Goal: Use online tool/utility: Utilize a website feature to perform a specific function

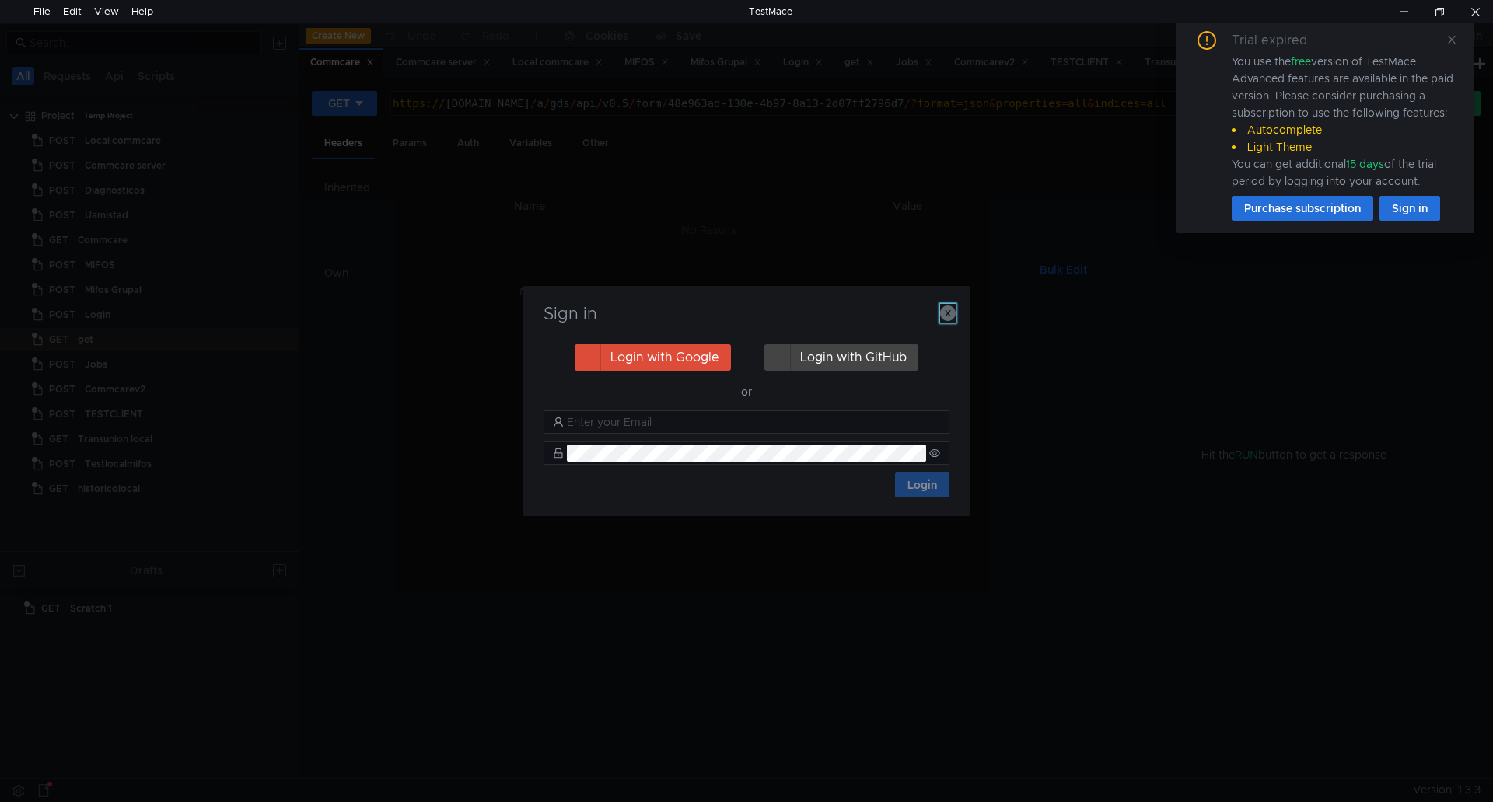
click at [949, 313] on icon "button" at bounding box center [948, 314] width 16 height 16
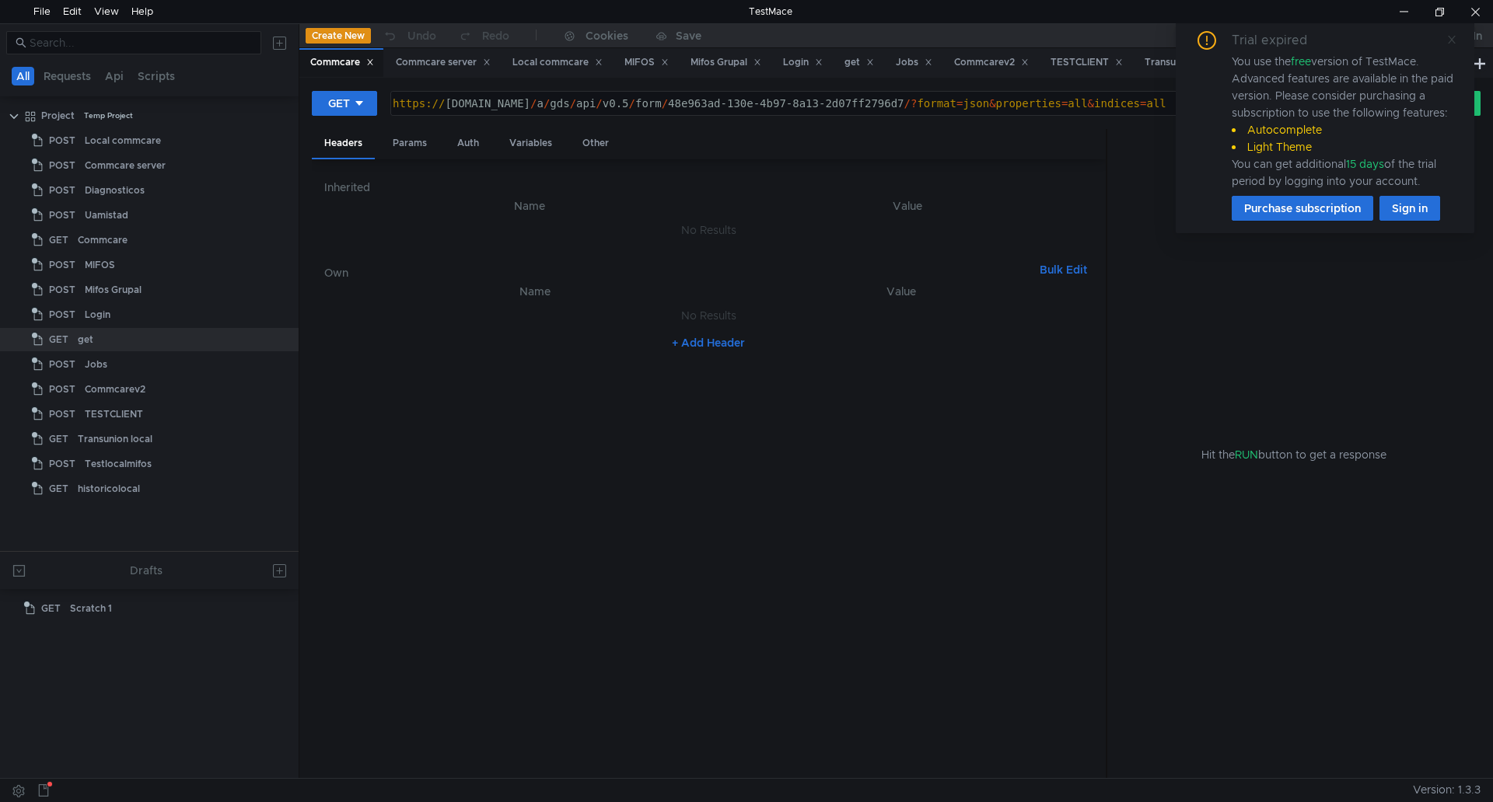
click at [1450, 38] on icon at bounding box center [1452, 40] width 8 height 8
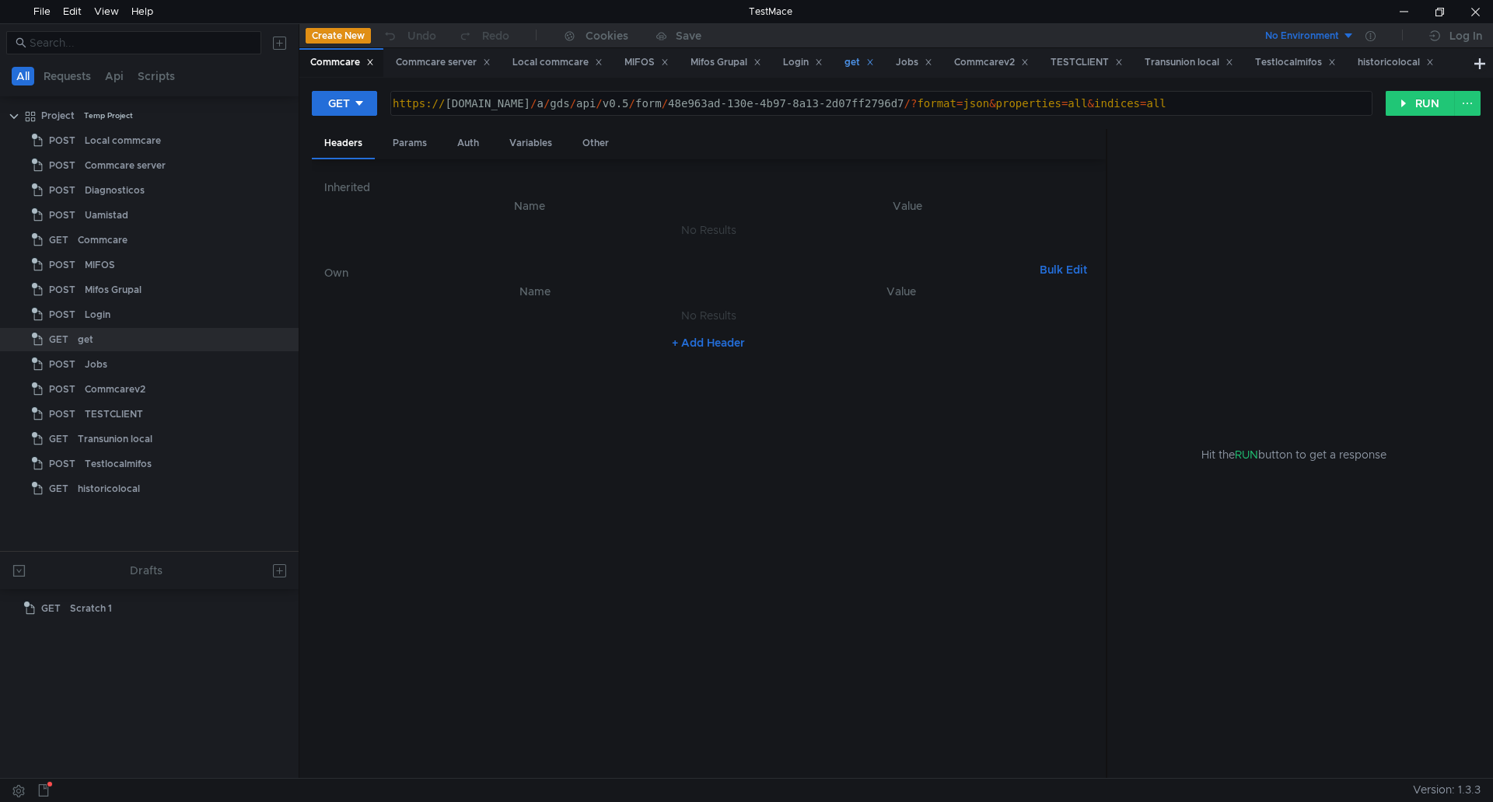
click at [869, 63] on div "get" at bounding box center [859, 62] width 30 height 16
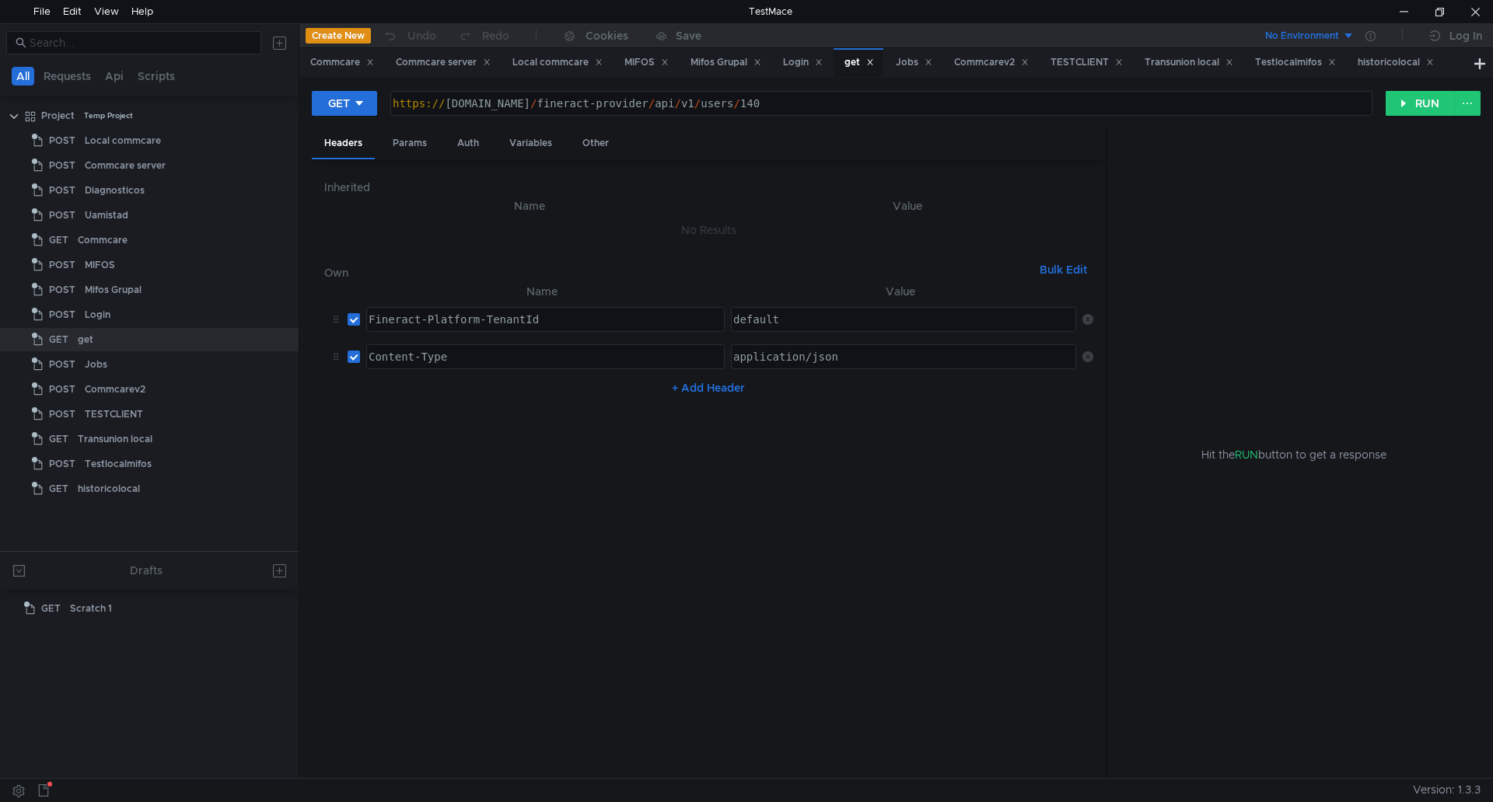
drag, startPoint x: 565, startPoint y: 292, endPoint x: 745, endPoint y: 260, distance: 183.1
click at [419, 289] on th "Name" at bounding box center [542, 291] width 365 height 19
click at [1407, 108] on button "RUN" at bounding box center [1420, 103] width 69 height 25
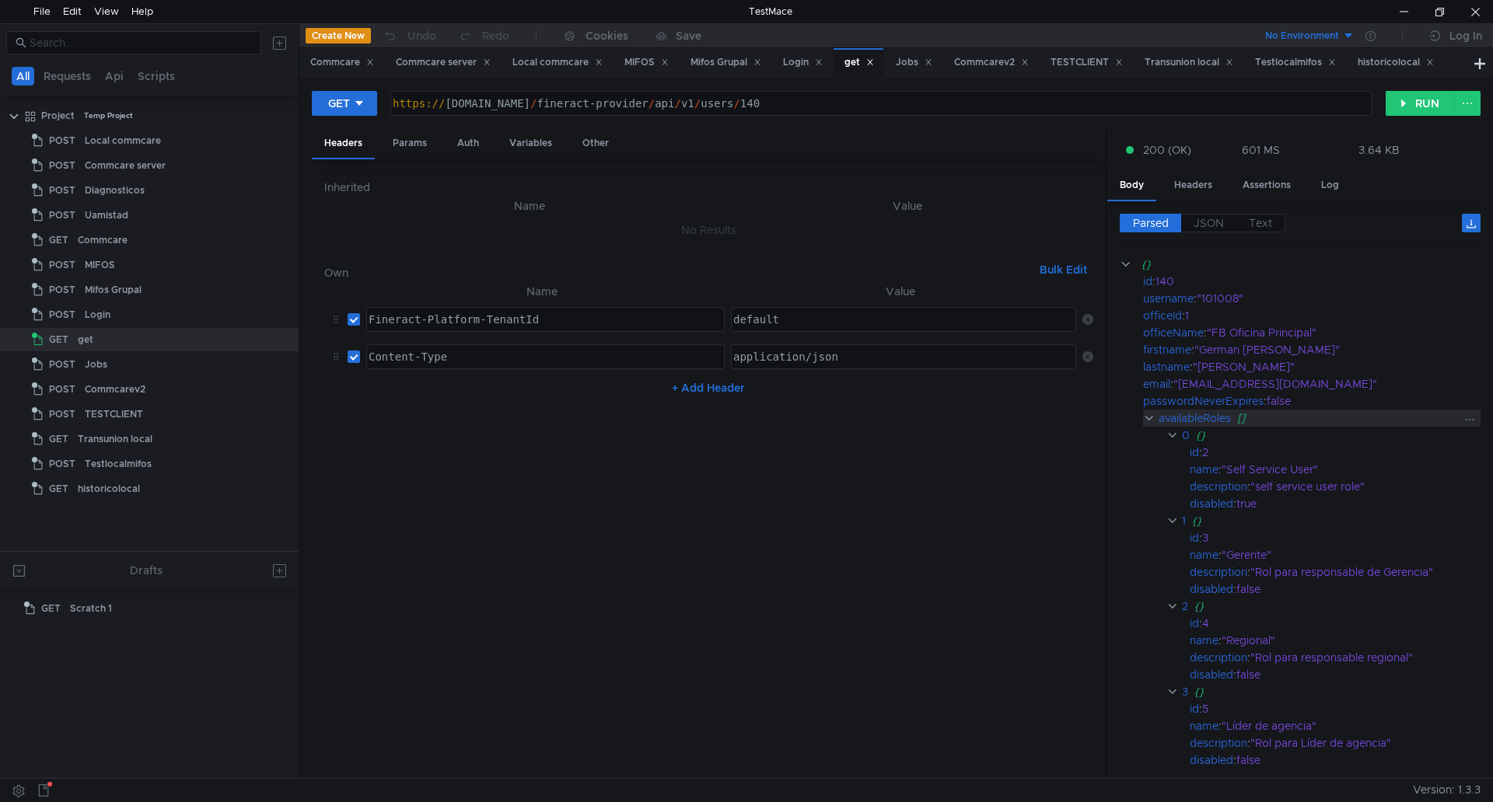
scroll to position [78, 0]
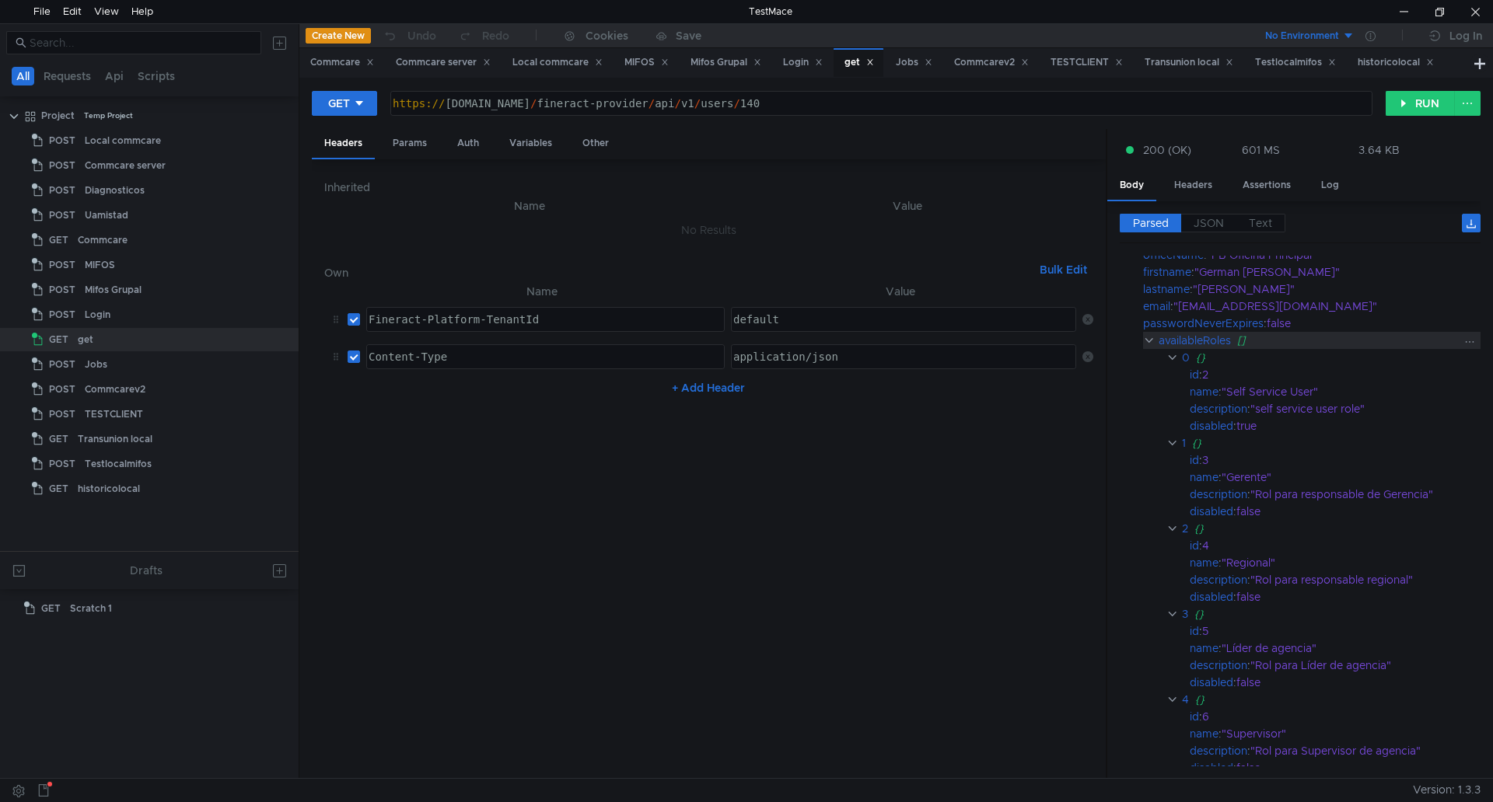
click at [1150, 339] on clr-icon at bounding box center [1149, 340] width 12 height 12
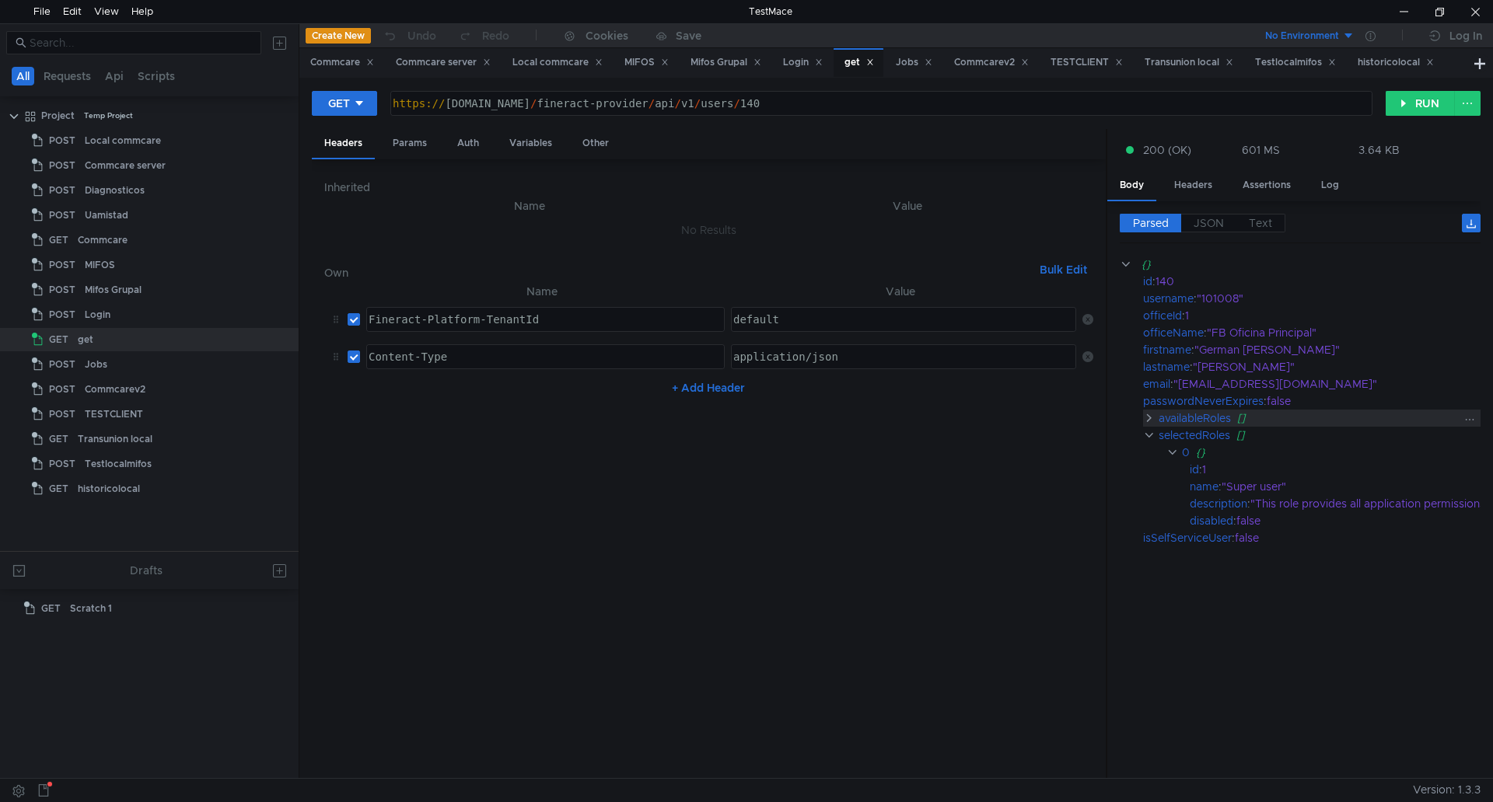
click at [1149, 418] on clr-icon at bounding box center [1149, 418] width 12 height 12
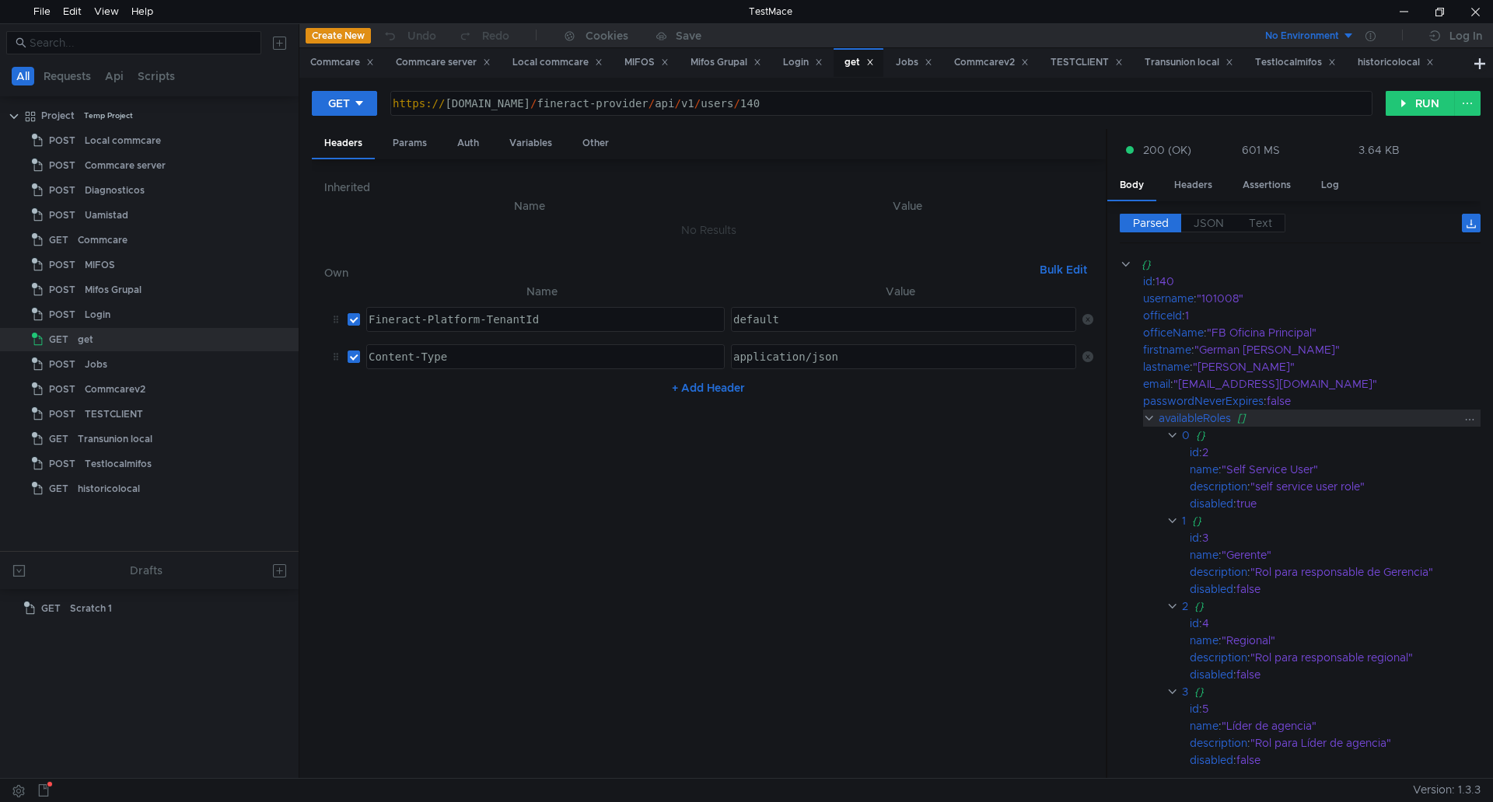
click at [1149, 418] on clr-icon at bounding box center [1149, 418] width 12 height 12
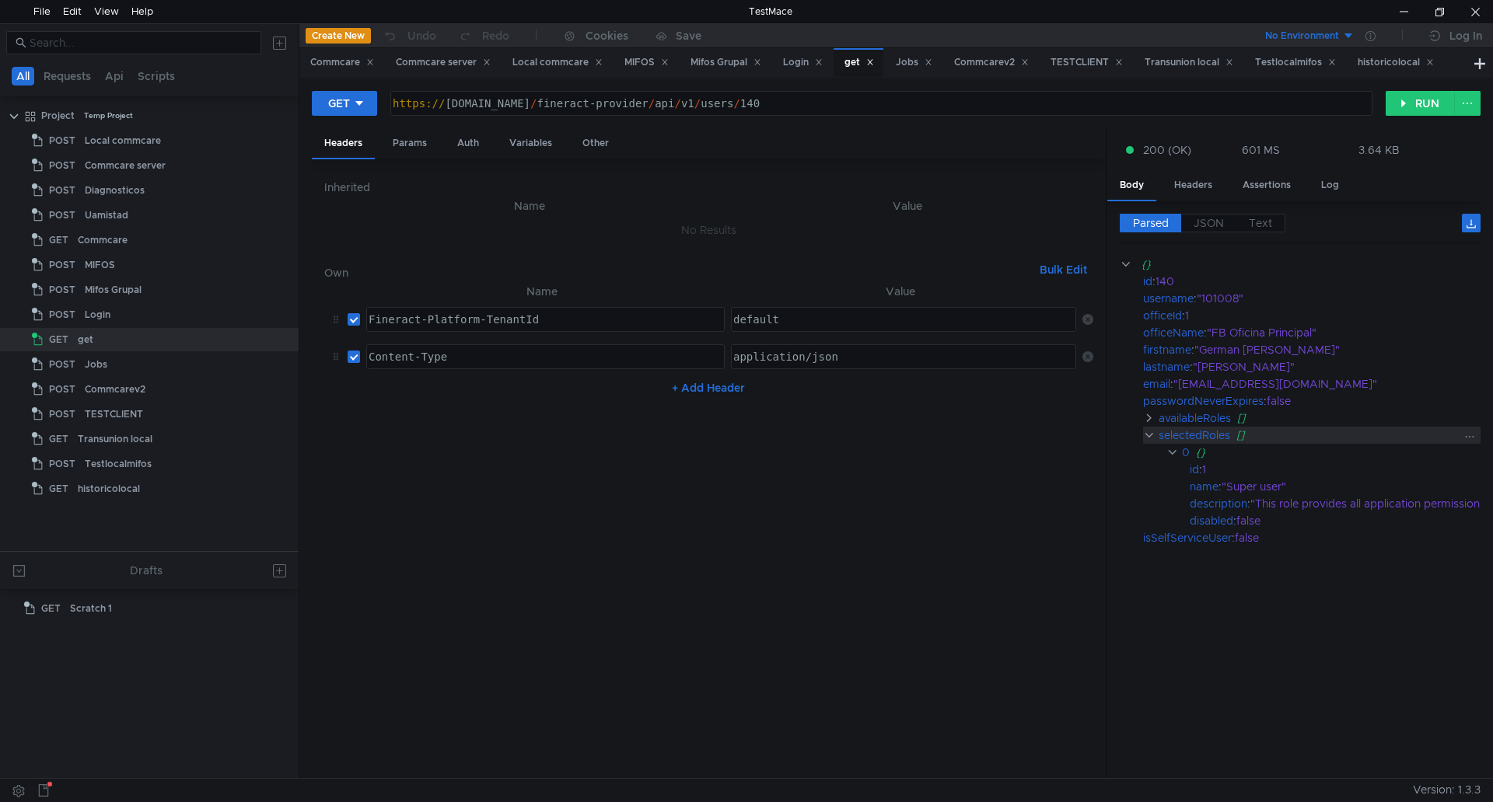
click at [1152, 432] on clr-icon at bounding box center [1149, 435] width 12 height 12
click at [1152, 433] on clr-icon at bounding box center [1149, 435] width 12 height 12
click at [1212, 453] on div "{}" at bounding box center [1345, 452] width 299 height 17
click at [1187, 453] on div "0" at bounding box center [1186, 452] width 8 height 17
click at [1172, 453] on clr-icon at bounding box center [1172, 452] width 12 height 12
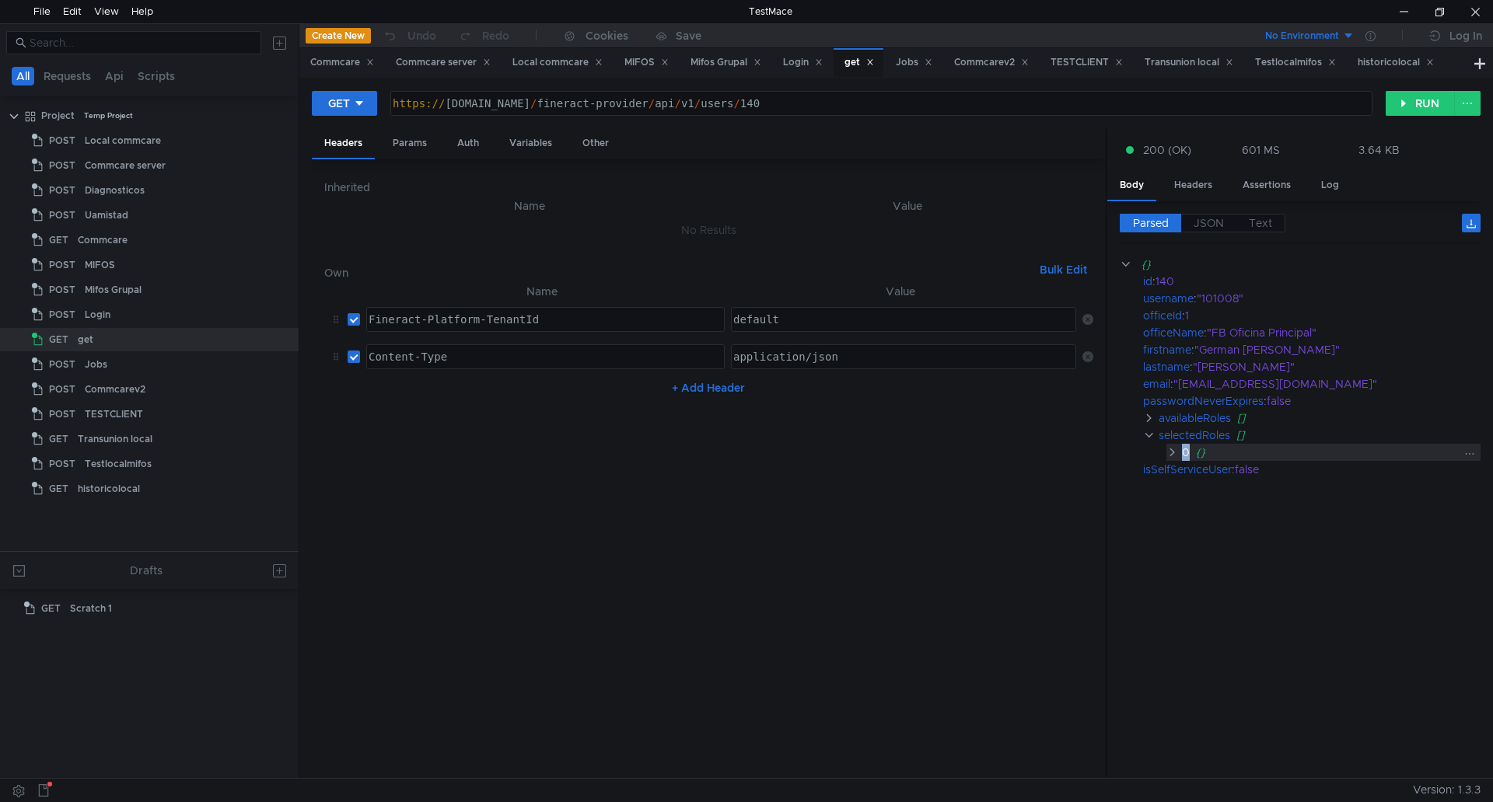
click at [1172, 453] on clr-icon at bounding box center [1172, 452] width 12 height 12
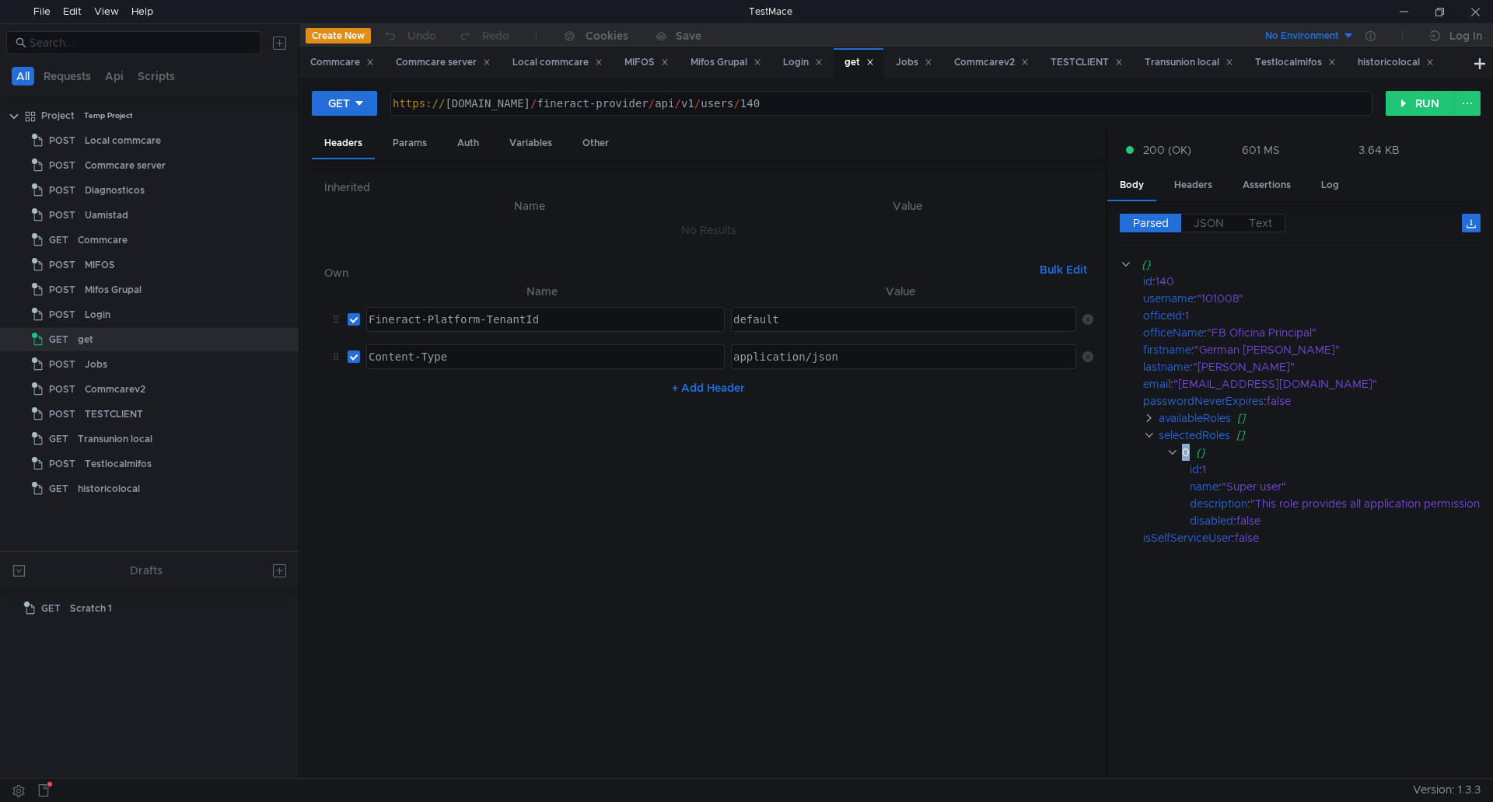
click at [1407, 15] on div at bounding box center [1404, 11] width 36 height 23
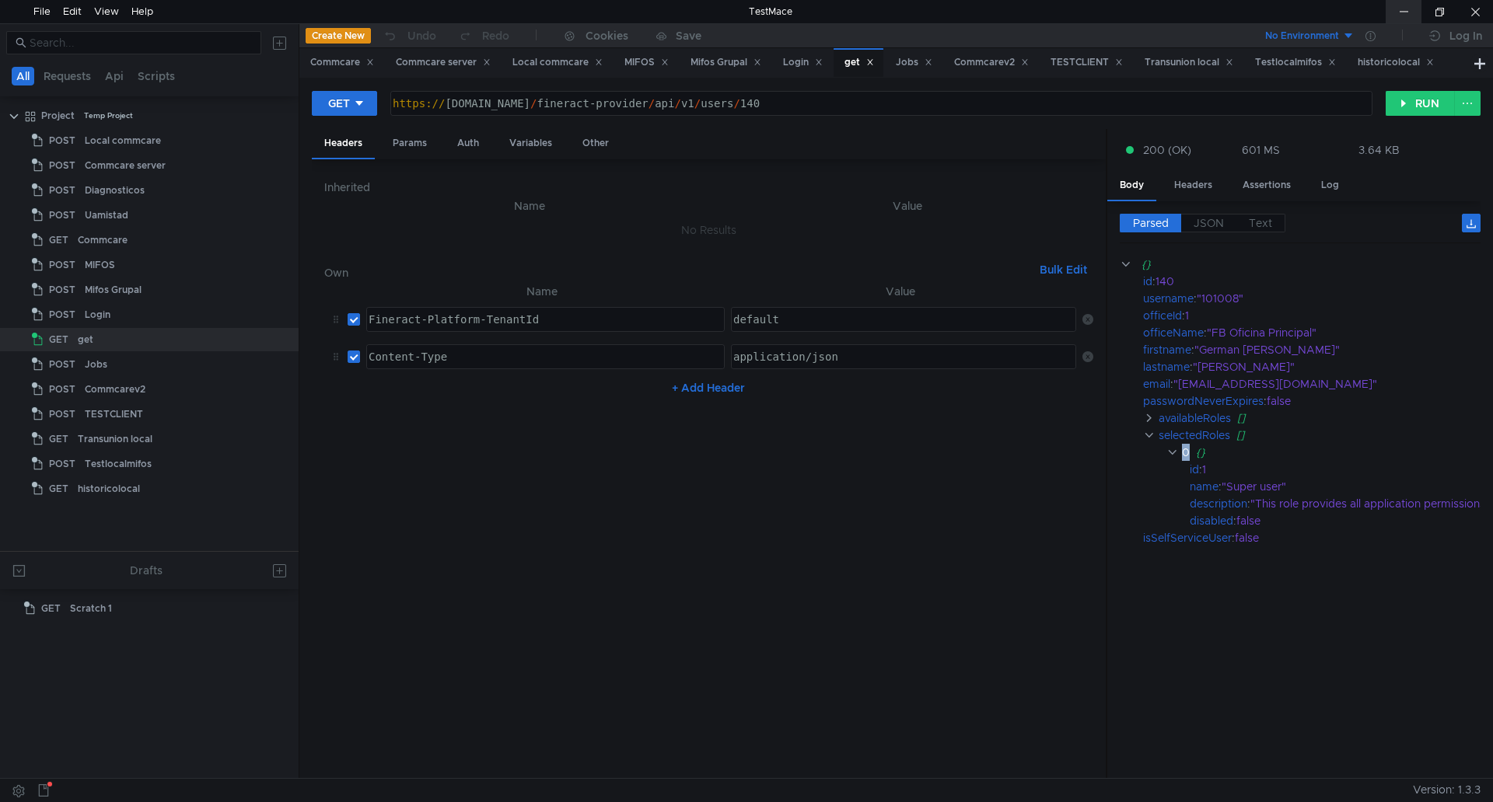
click at [1399, 2] on div at bounding box center [1404, 11] width 36 height 23
